Goal: Task Accomplishment & Management: Manage account settings

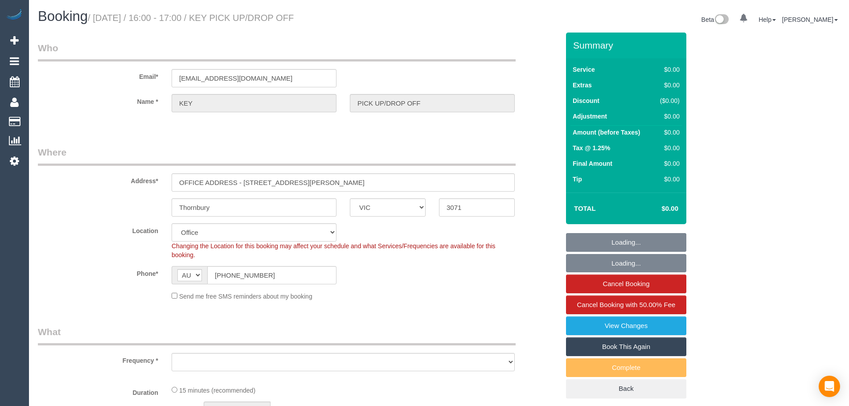
select select "VIC"
select select "number:28"
select select "object:2037"
